Goal: Check status: Check status

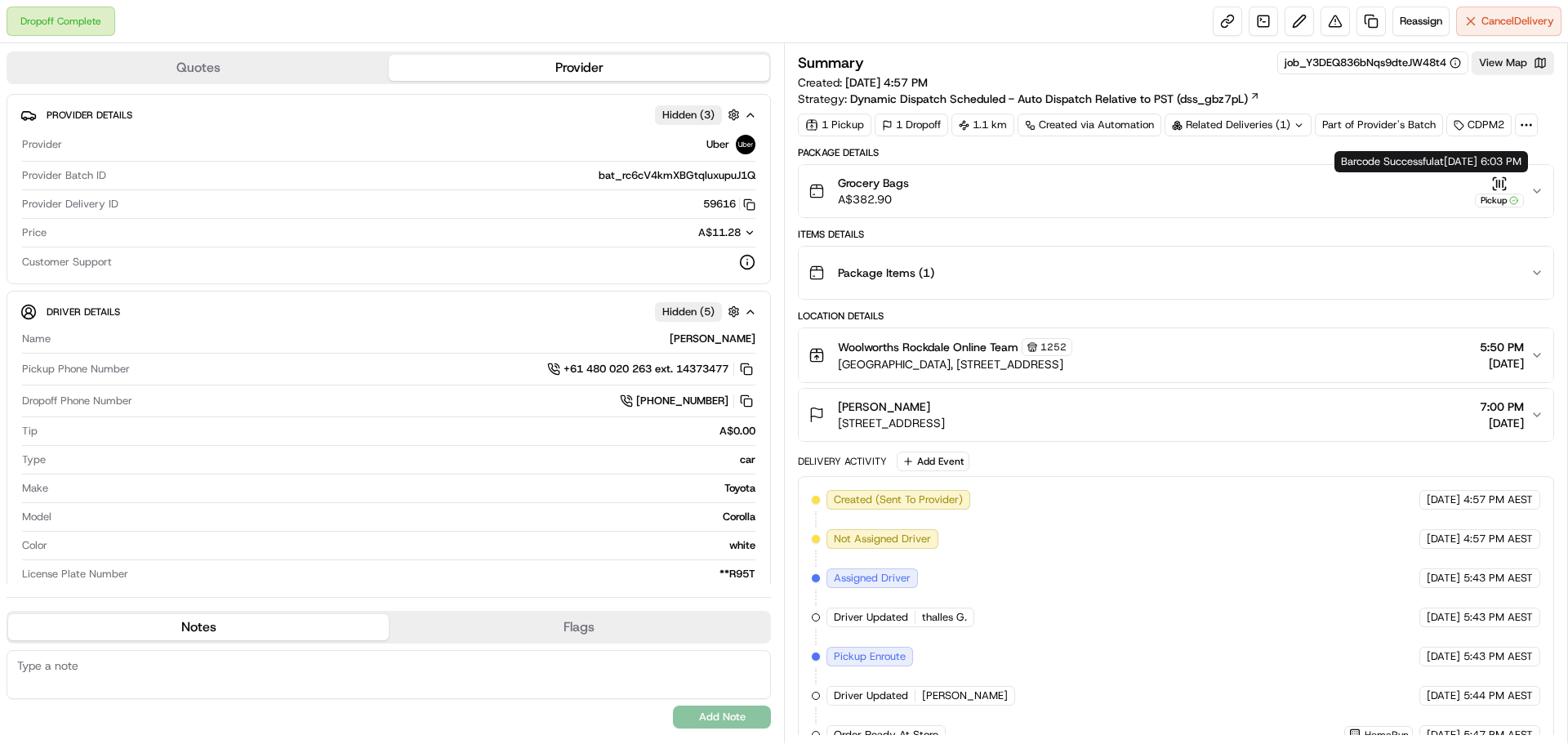
click at [1491, 177] on div "Pickup" at bounding box center [1500, 191] width 49 height 32
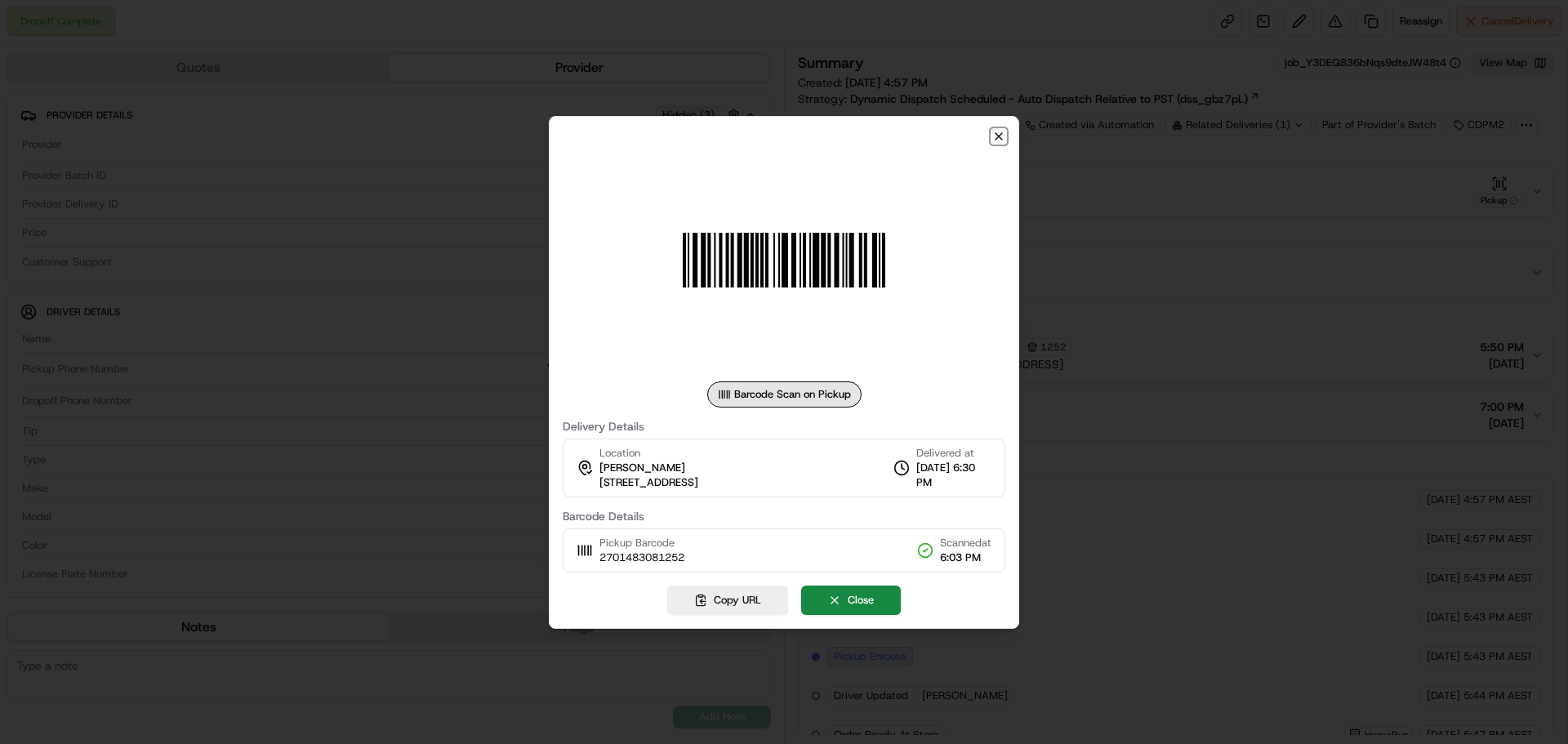
click at [996, 140] on icon "button" at bounding box center [999, 136] width 7 height 7
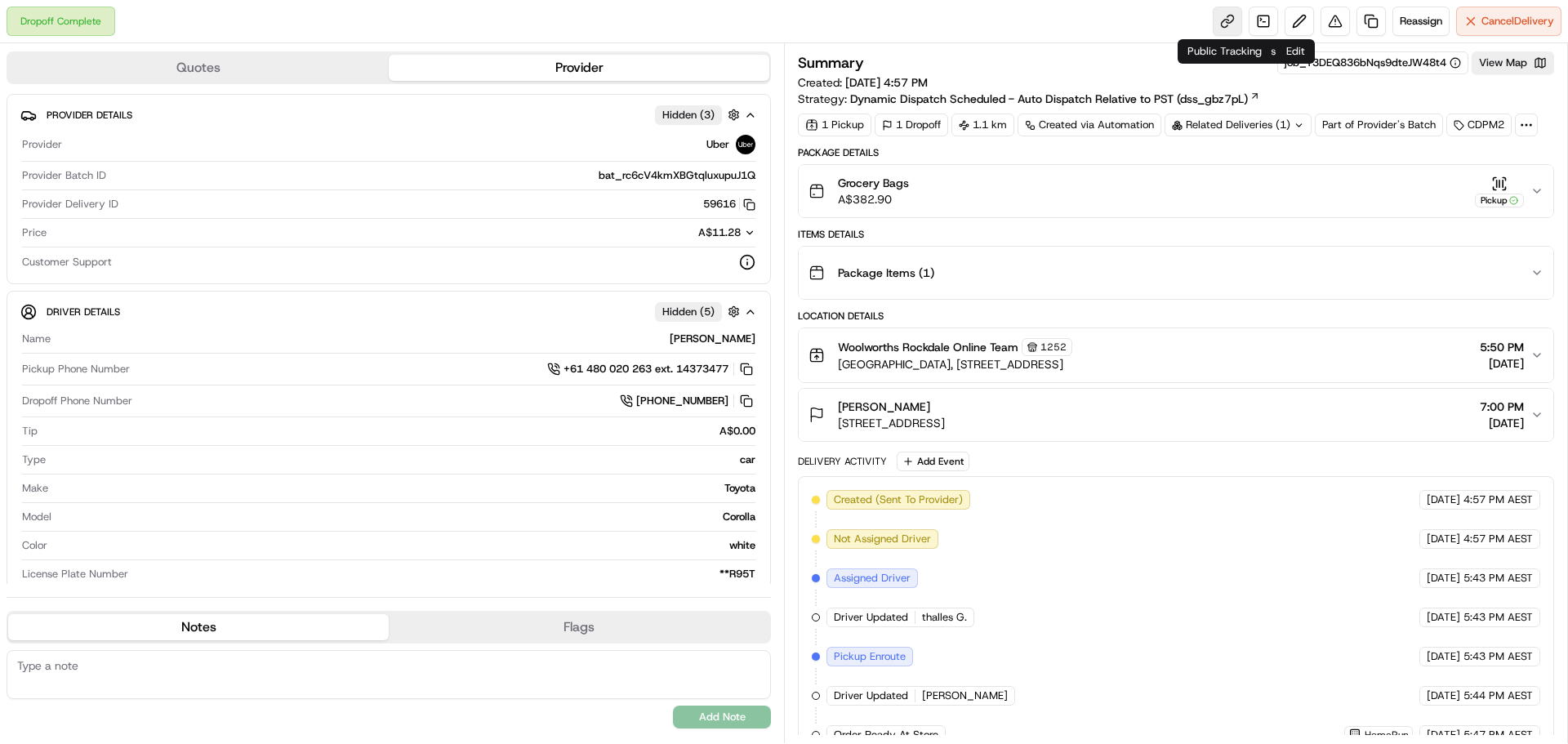
click at [1221, 23] on link at bounding box center [1228, 21] width 30 height 30
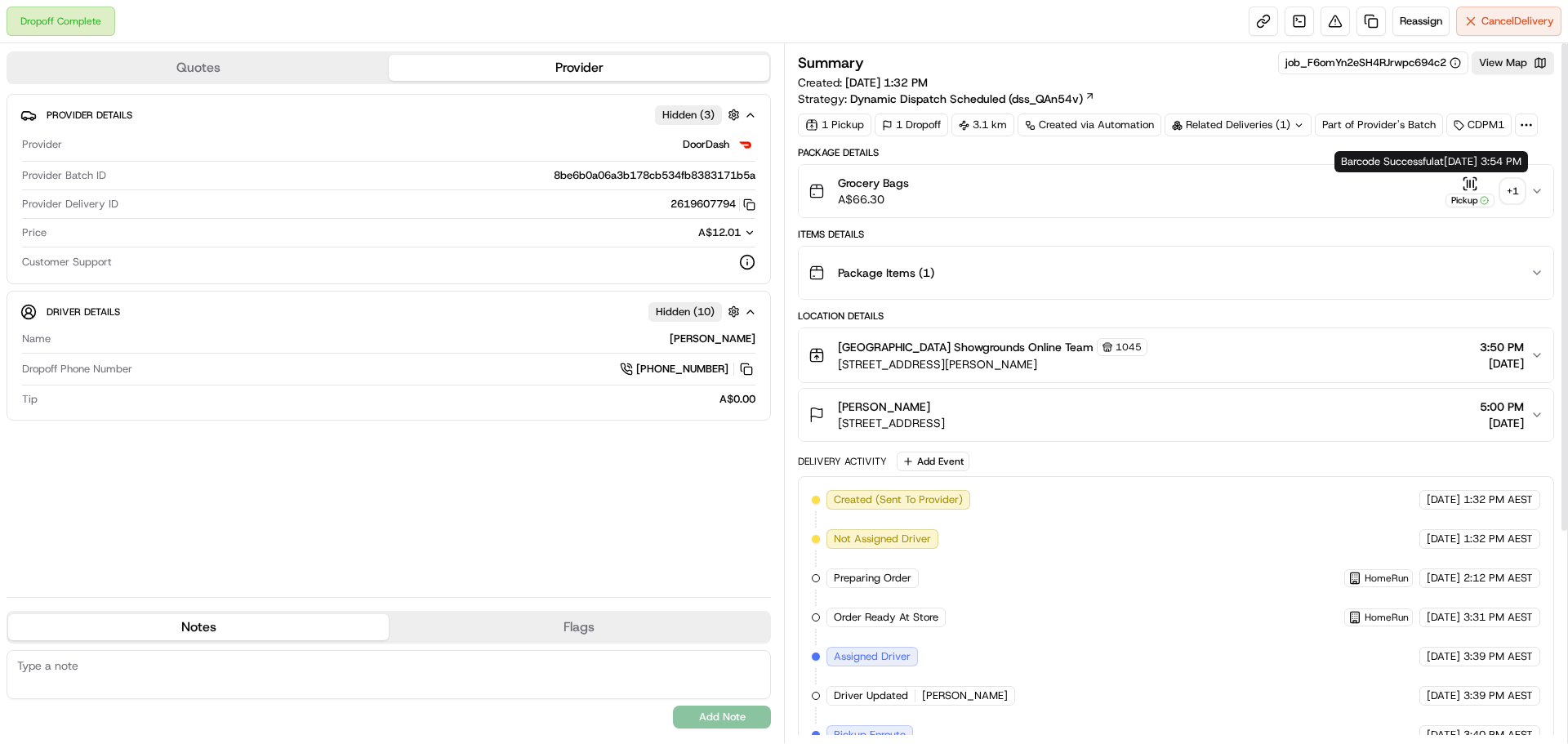
click at [1471, 185] on icon "button" at bounding box center [1471, 184] width 17 height 17
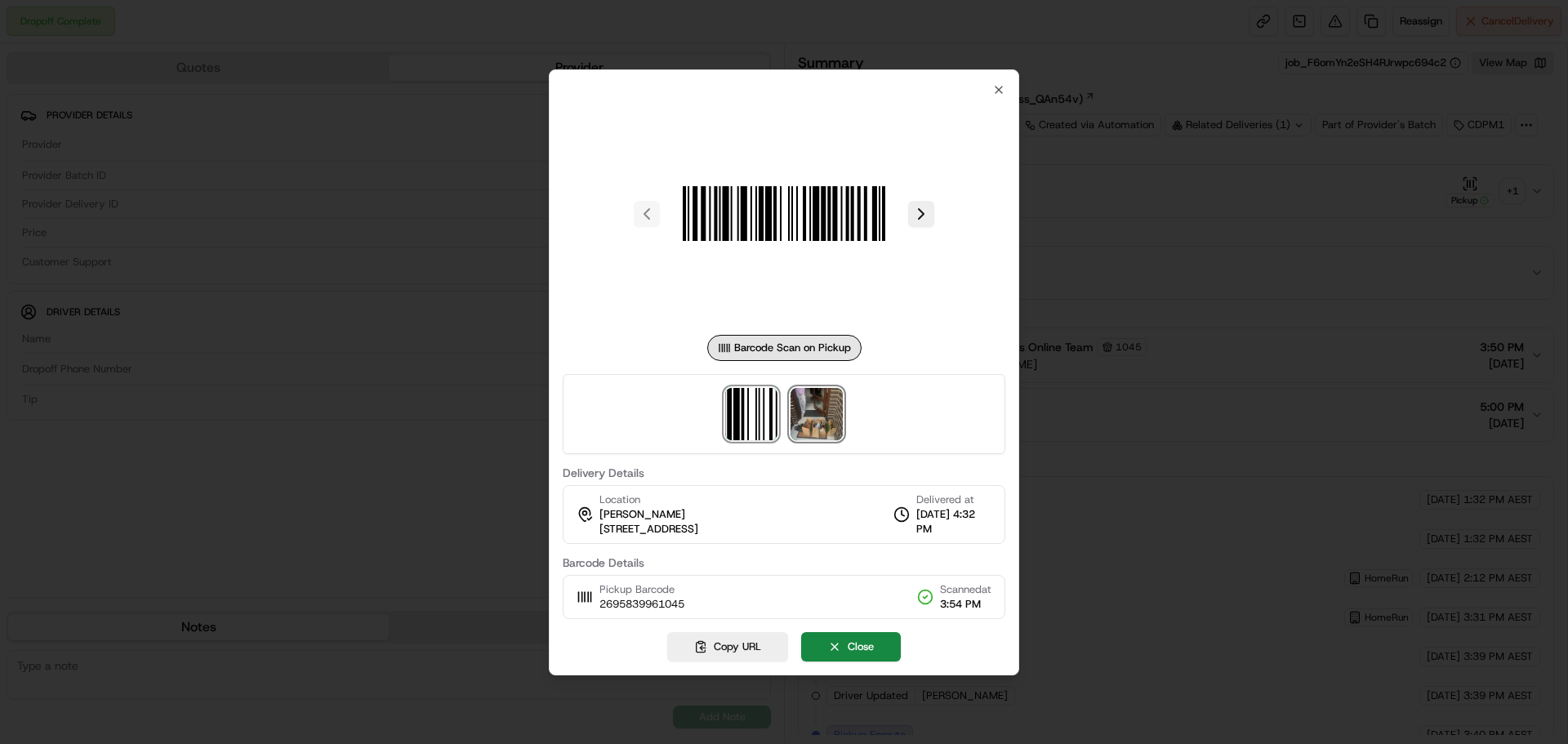
click at [825, 439] on img at bounding box center [817, 414] width 52 height 52
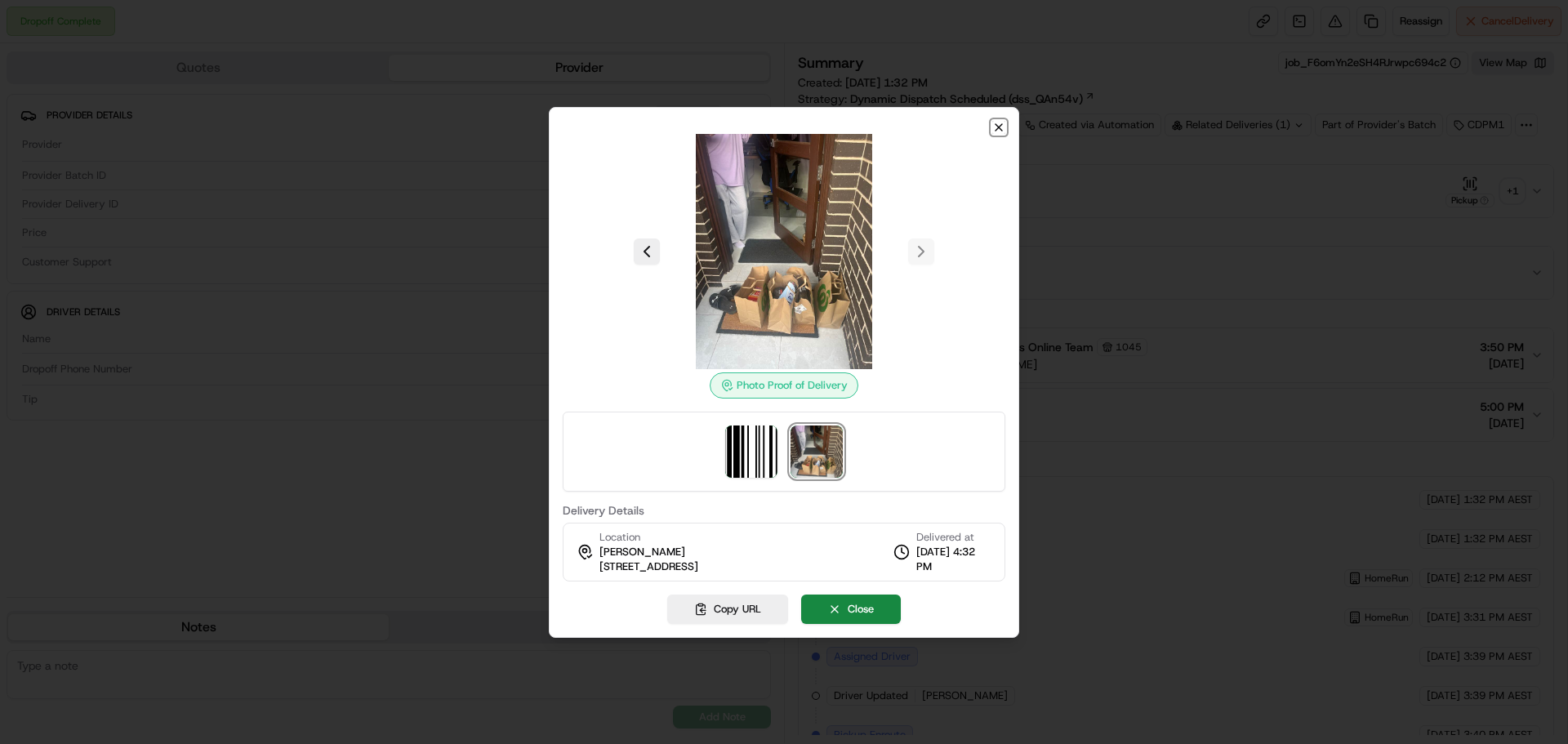
click at [997, 130] on icon "button" at bounding box center [999, 127] width 7 height 7
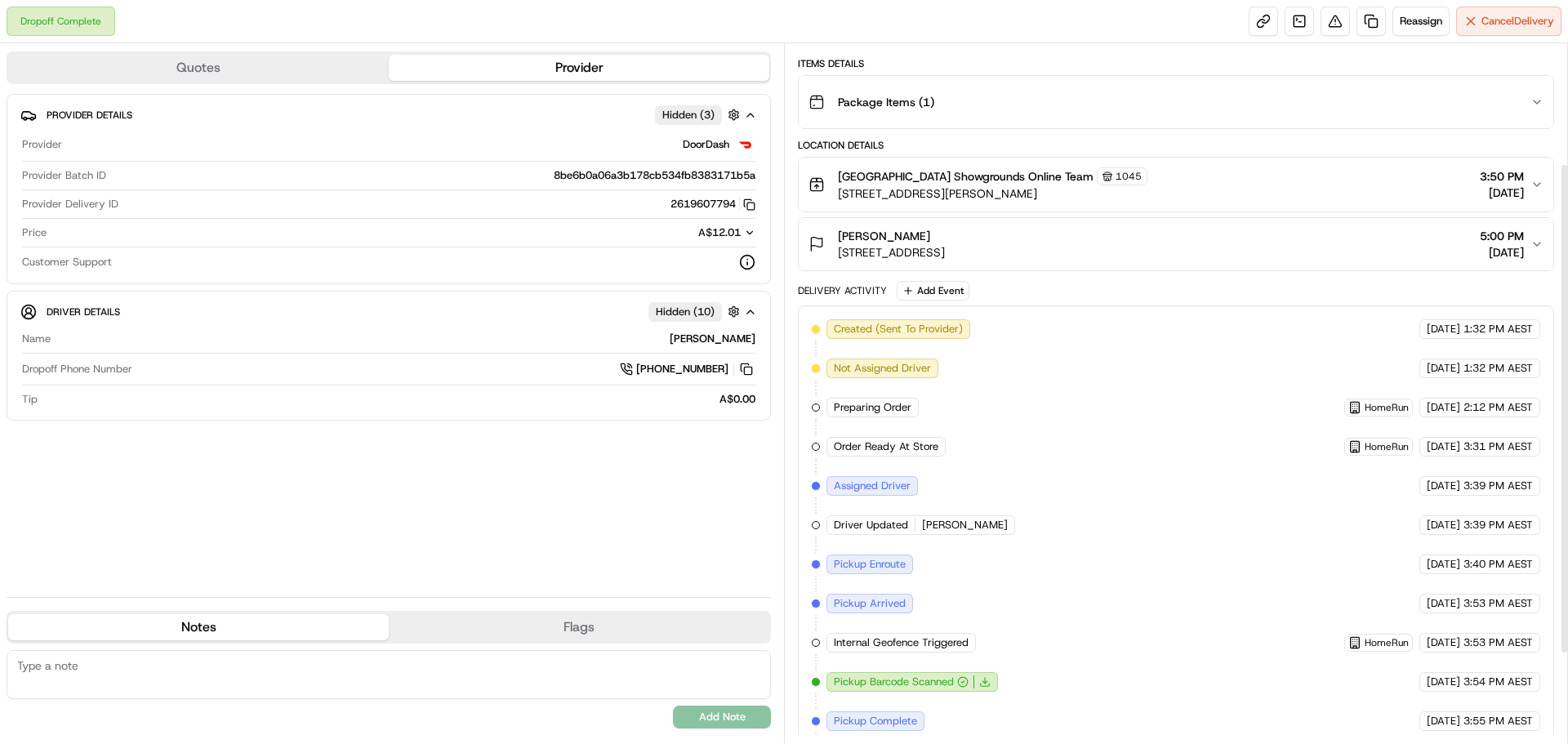
scroll to position [298, 0]
